Goal: Navigation & Orientation: Find specific page/section

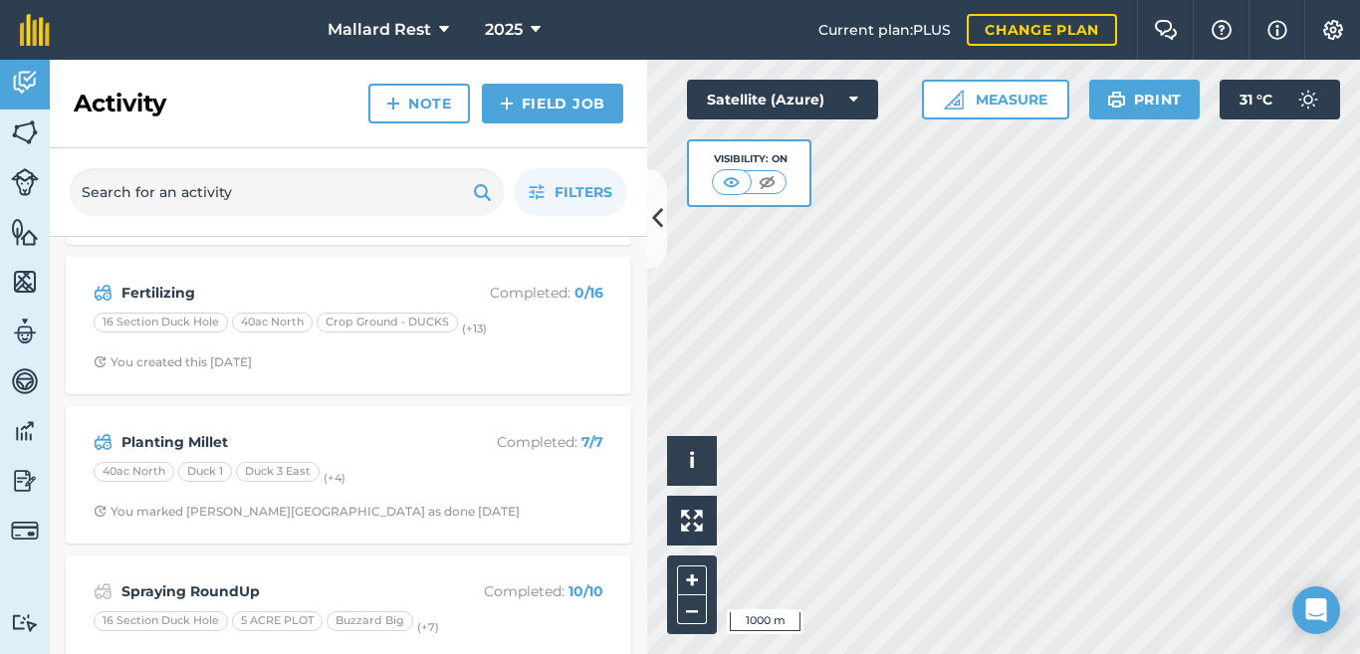
scroll to position [299, 0]
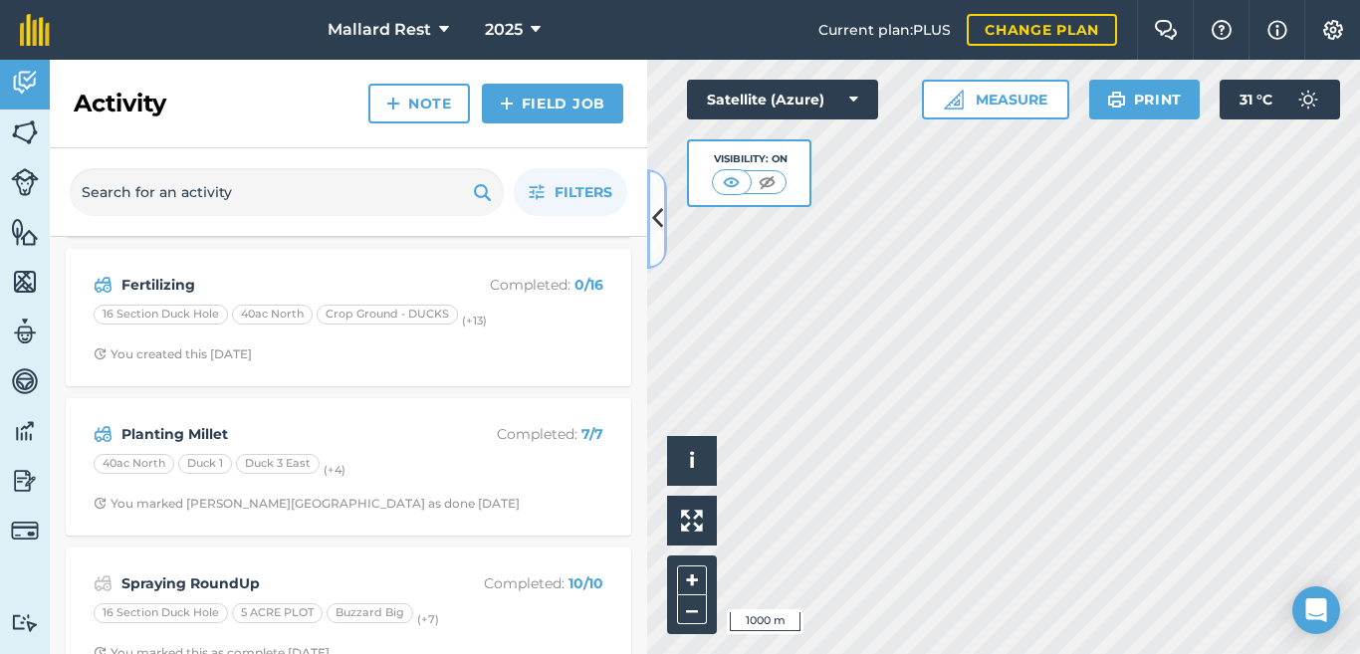
click at [652, 220] on icon at bounding box center [657, 218] width 11 height 35
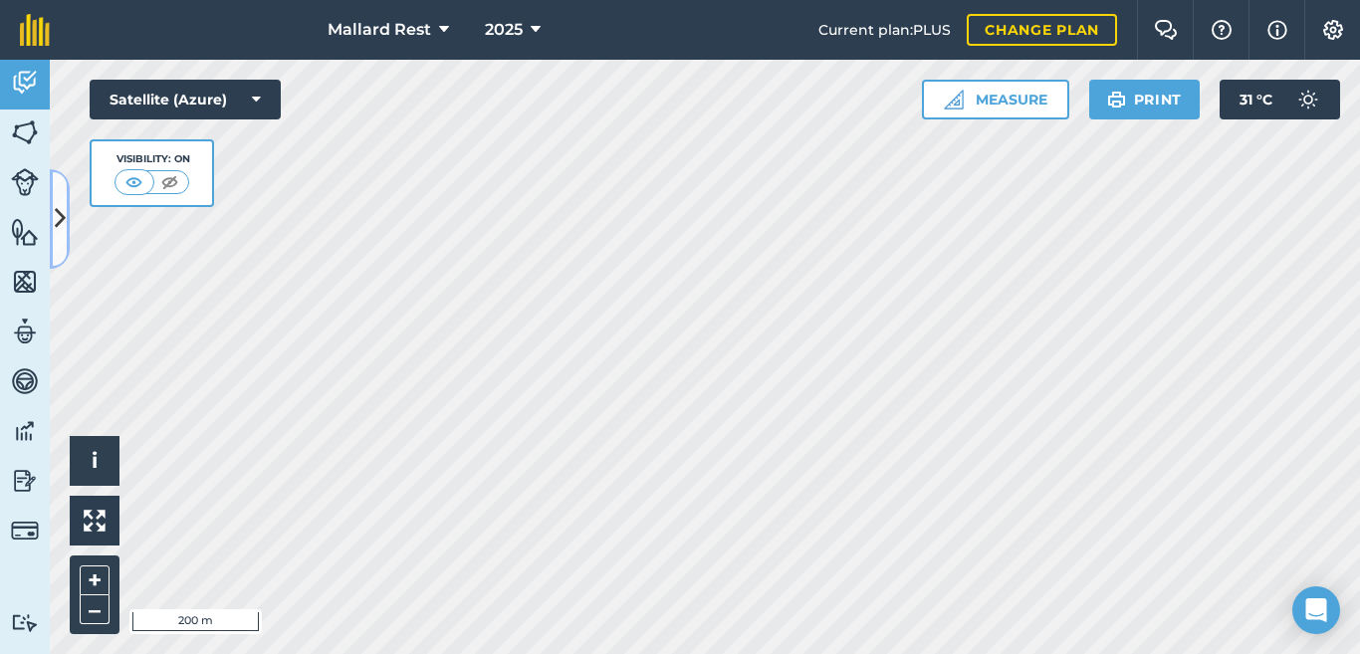
click at [60, 214] on icon at bounding box center [60, 218] width 11 height 35
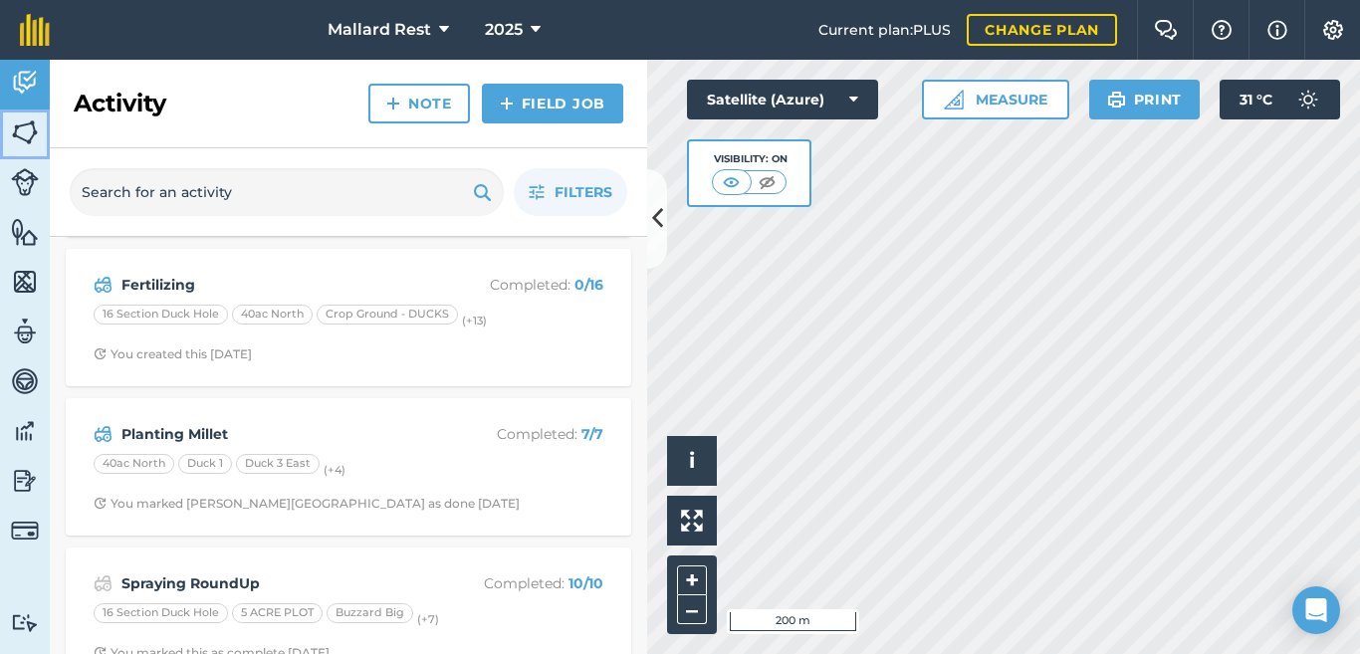
click at [27, 134] on img at bounding box center [25, 133] width 28 height 30
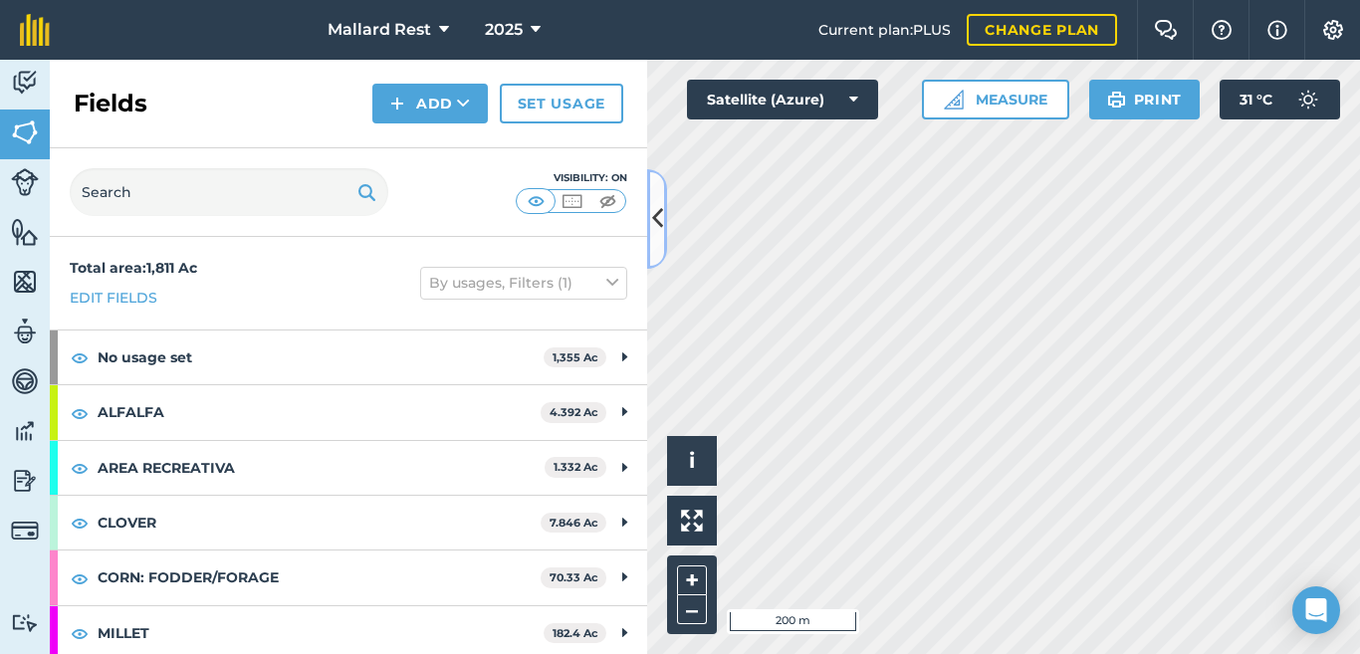
click at [660, 212] on icon at bounding box center [657, 218] width 11 height 35
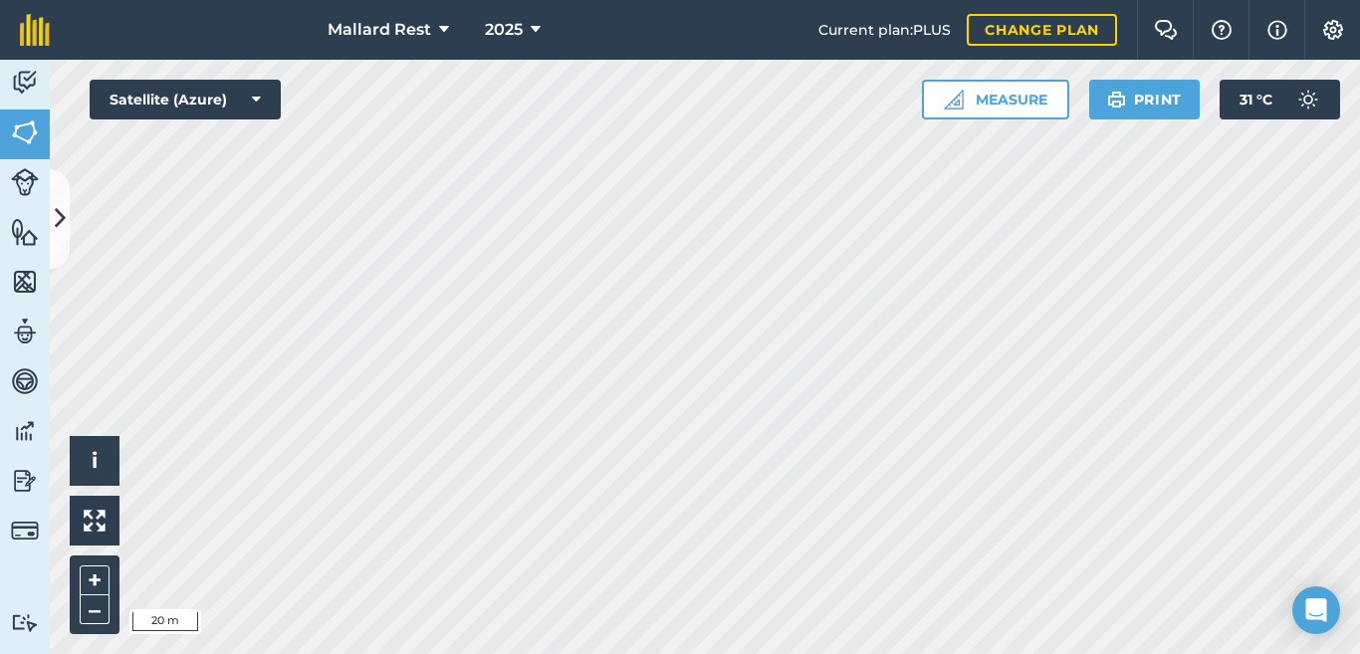
click at [0, 337] on div "Activity Fields Livestock Features Maps Team Vehicles Data Reporting Billing Tu…" at bounding box center [680, 357] width 1360 height 595
click at [27, 76] on img at bounding box center [25, 83] width 28 height 30
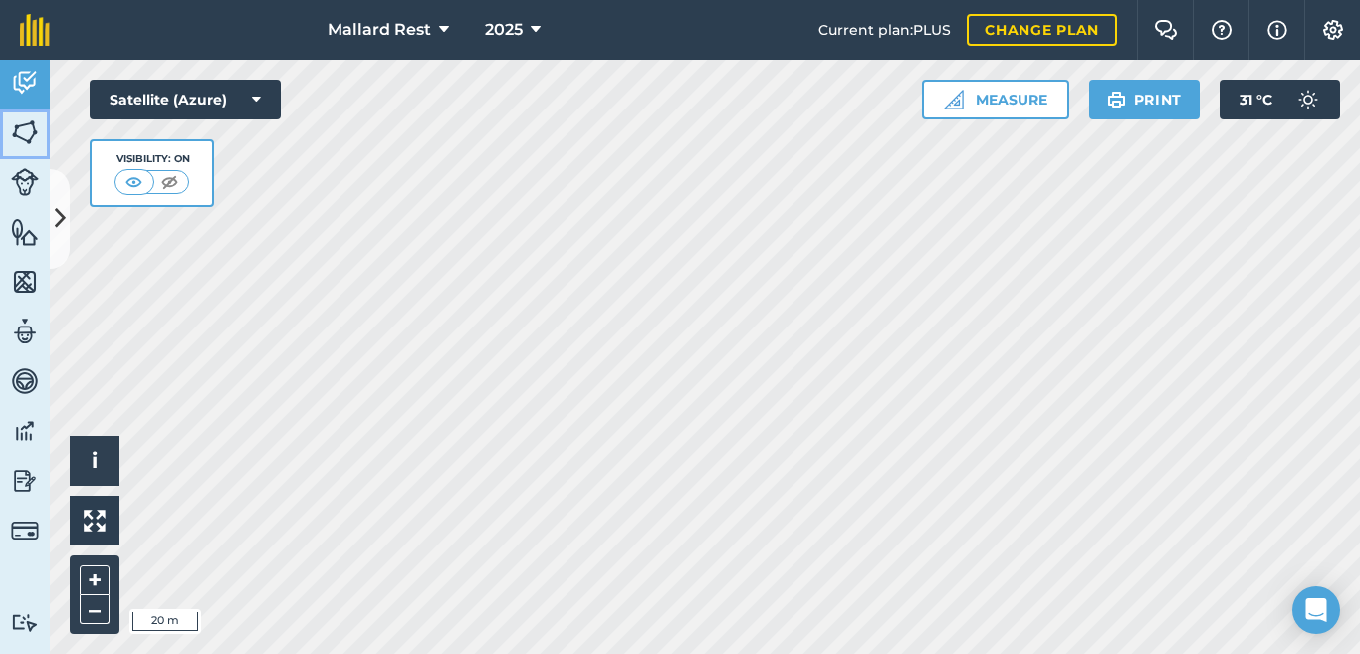
click at [9, 131] on link "Fields" at bounding box center [25, 135] width 50 height 50
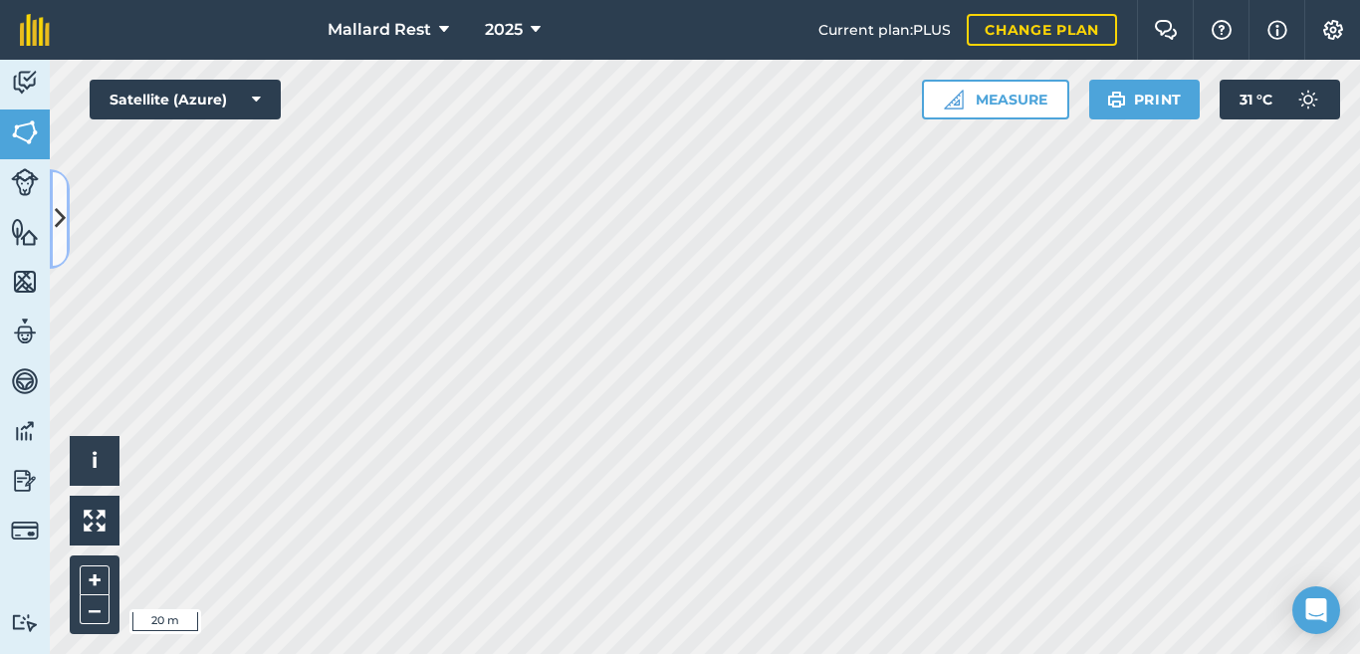
click at [59, 197] on button at bounding box center [60, 219] width 20 height 100
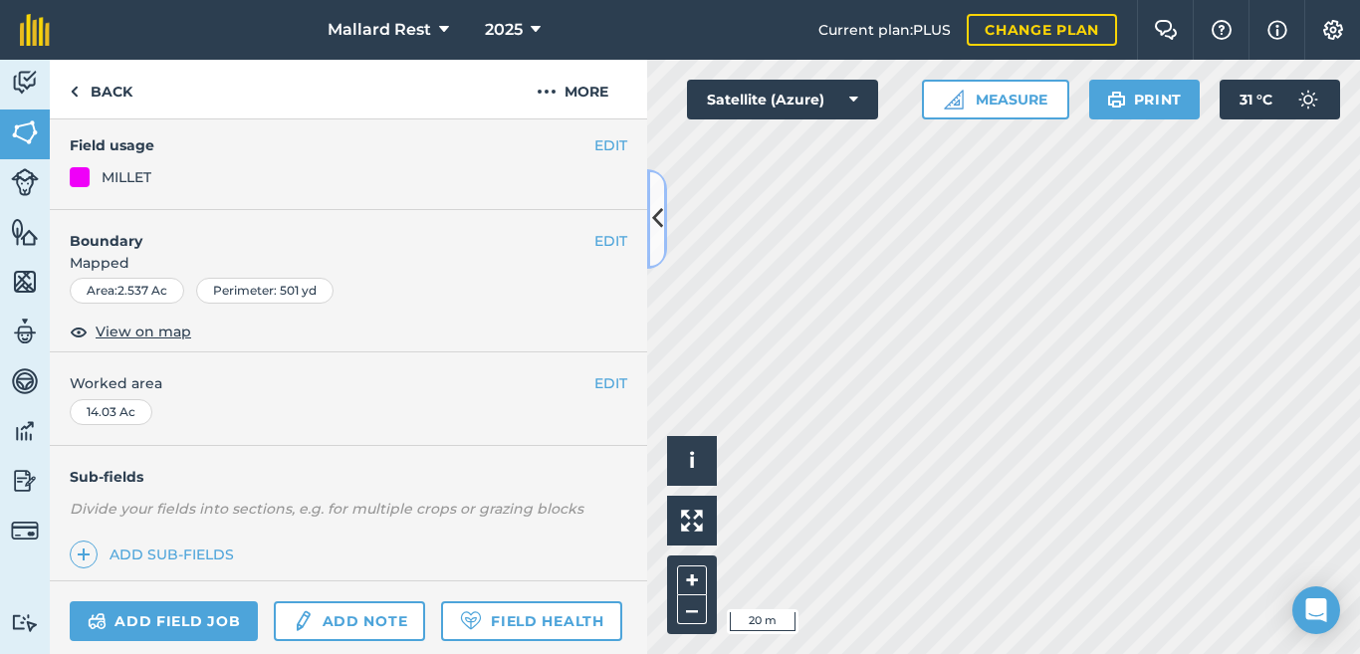
scroll to position [132, 0]
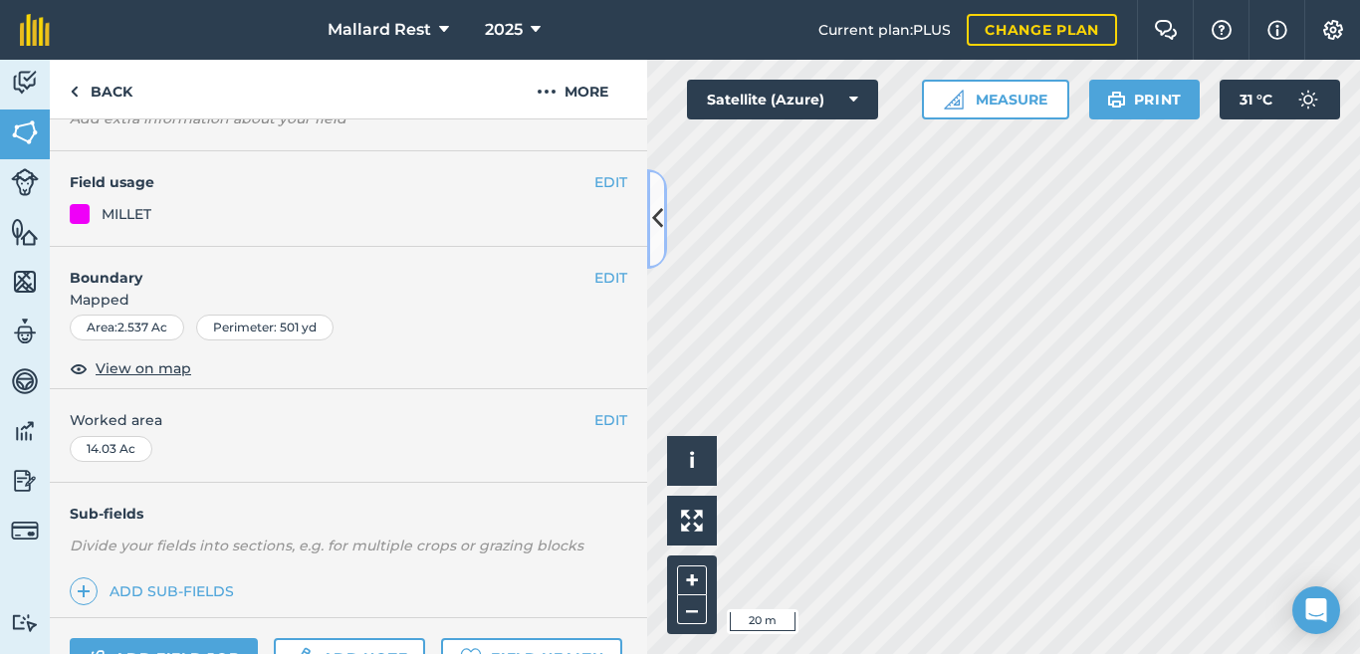
click at [652, 203] on icon at bounding box center [657, 218] width 11 height 35
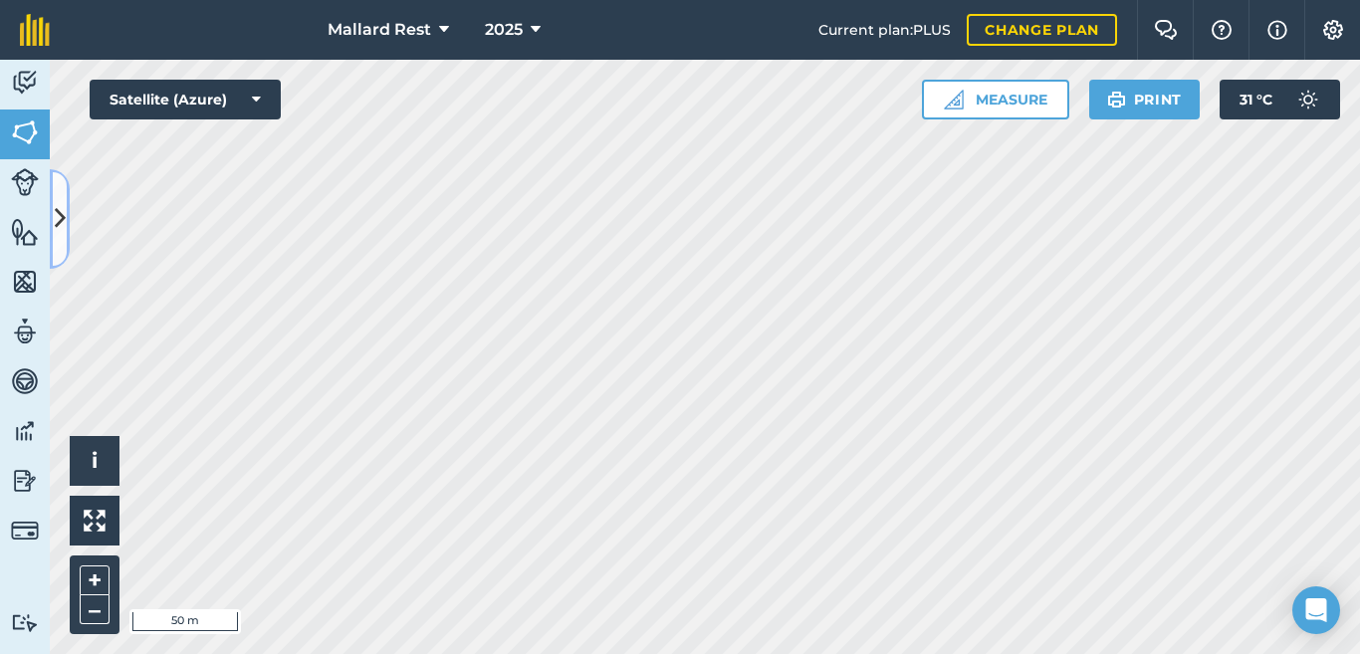
click at [57, 216] on icon at bounding box center [60, 218] width 11 height 35
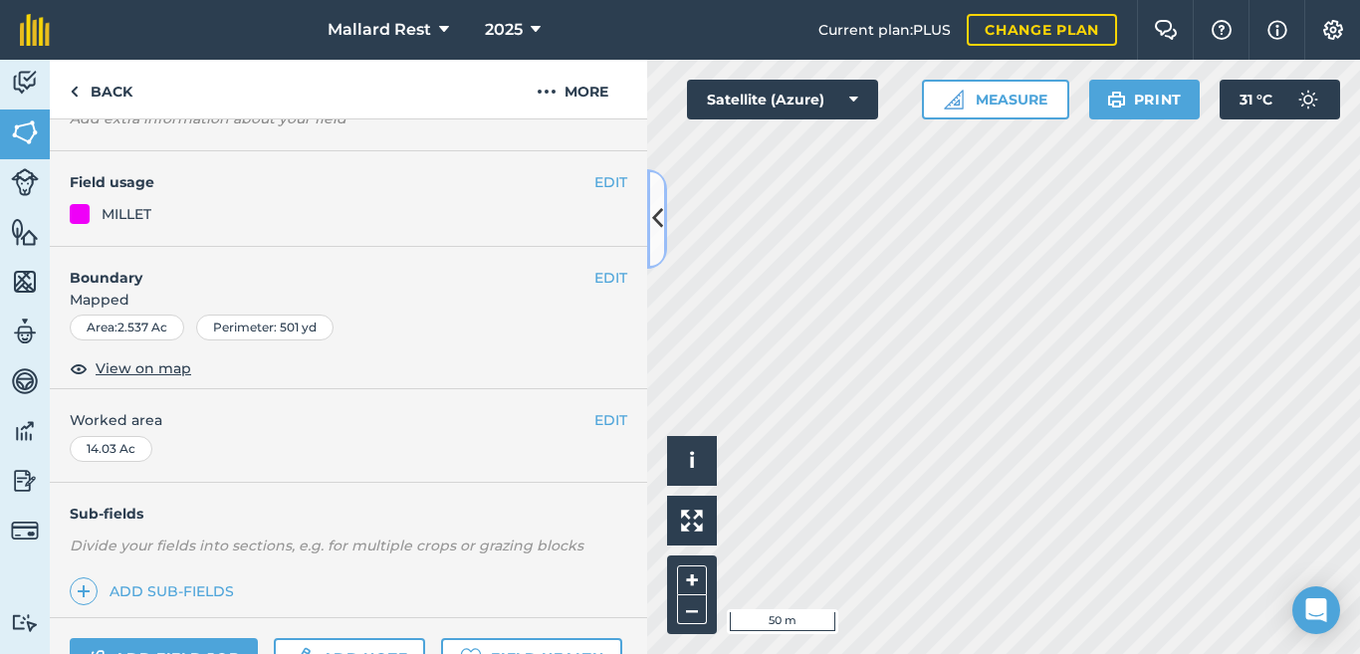
click at [663, 226] on button at bounding box center [657, 219] width 20 height 100
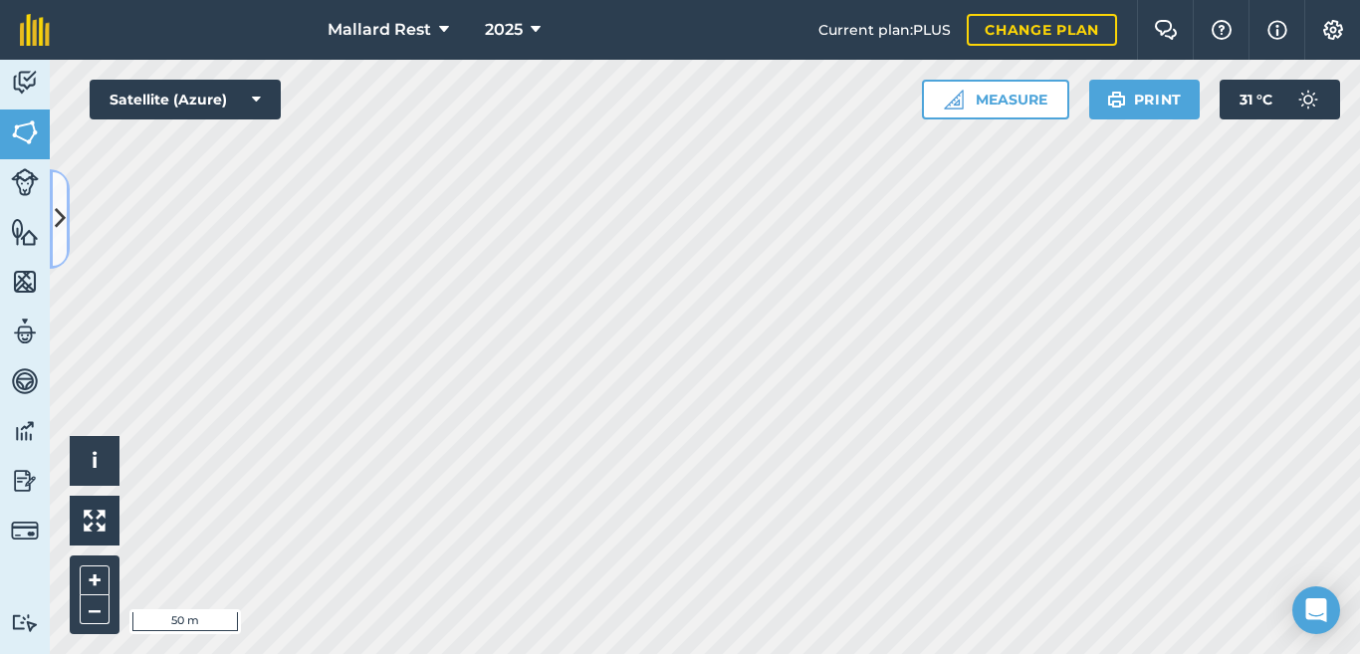
click at [66, 229] on button at bounding box center [60, 219] width 20 height 100
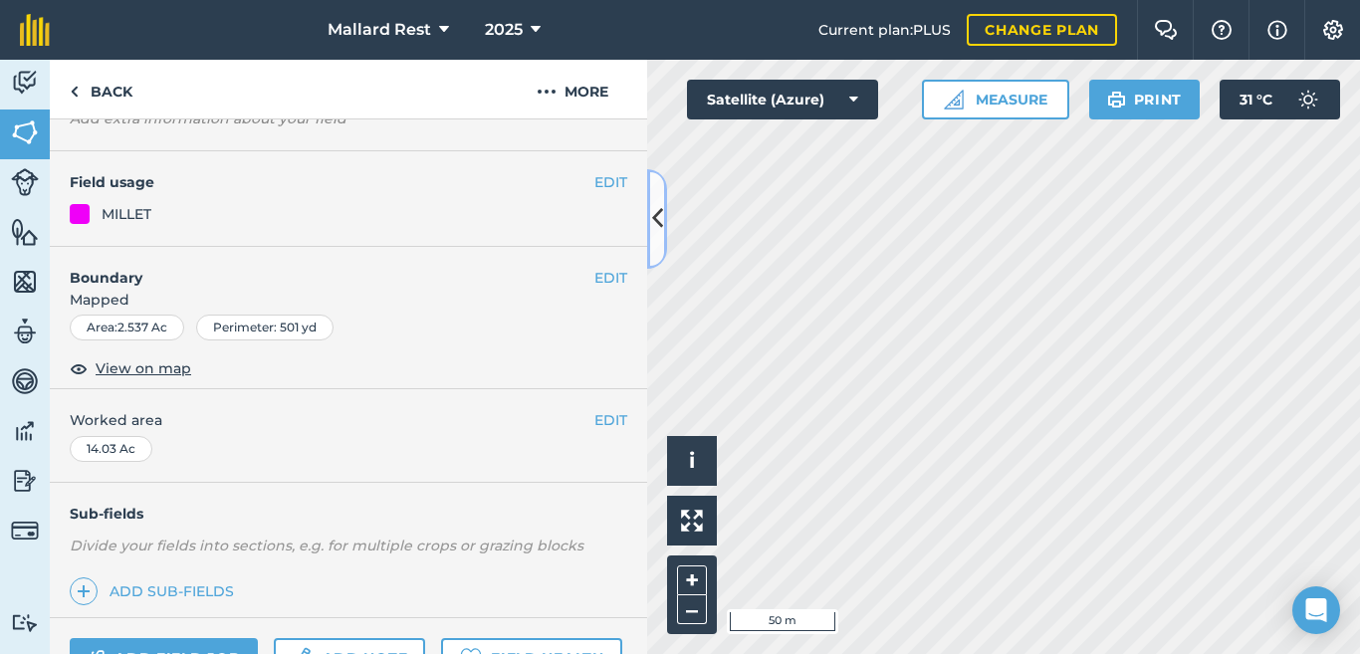
click at [664, 195] on button at bounding box center [657, 219] width 20 height 100
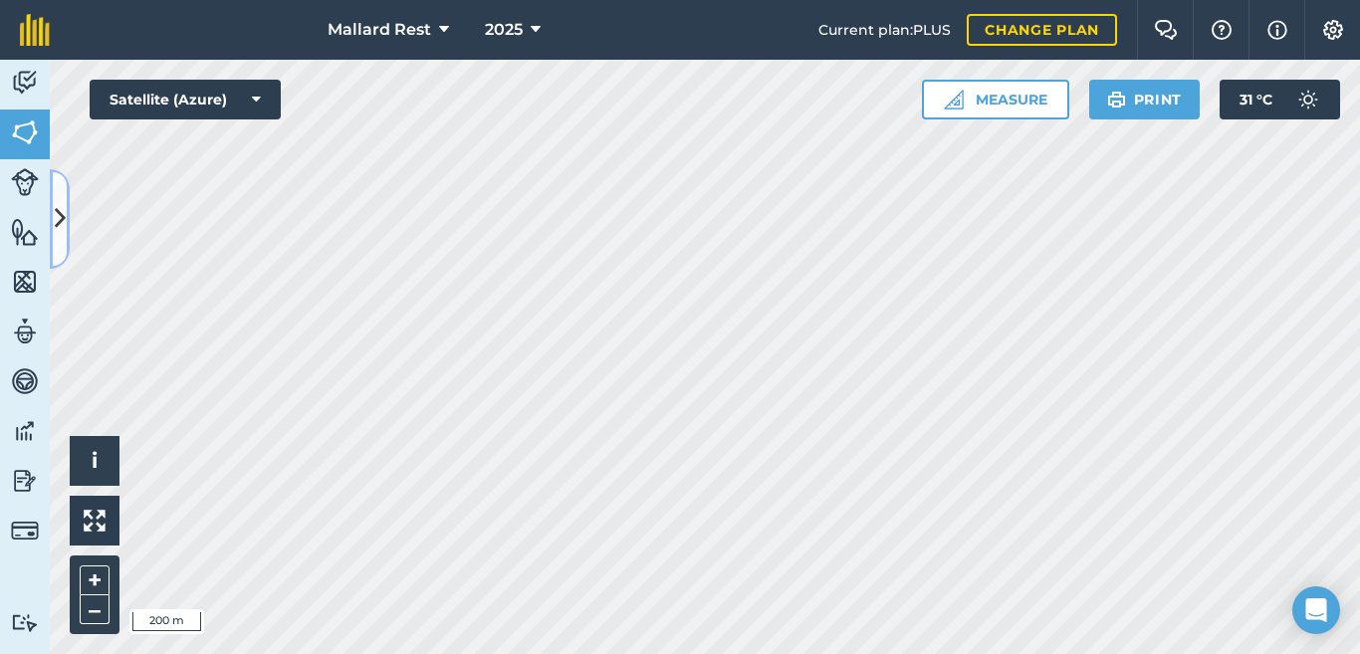
click at [59, 222] on icon at bounding box center [60, 218] width 11 height 35
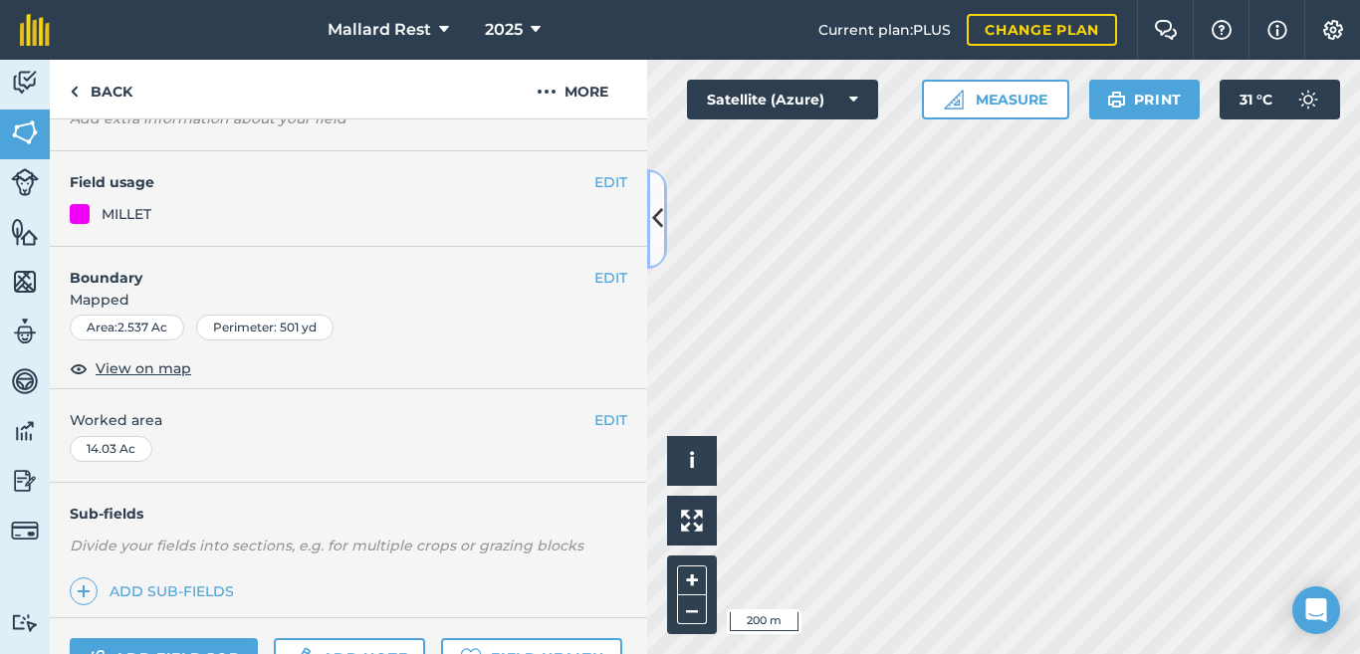
click at [656, 229] on icon at bounding box center [657, 218] width 11 height 35
